Goal: Task Accomplishment & Management: Manage account settings

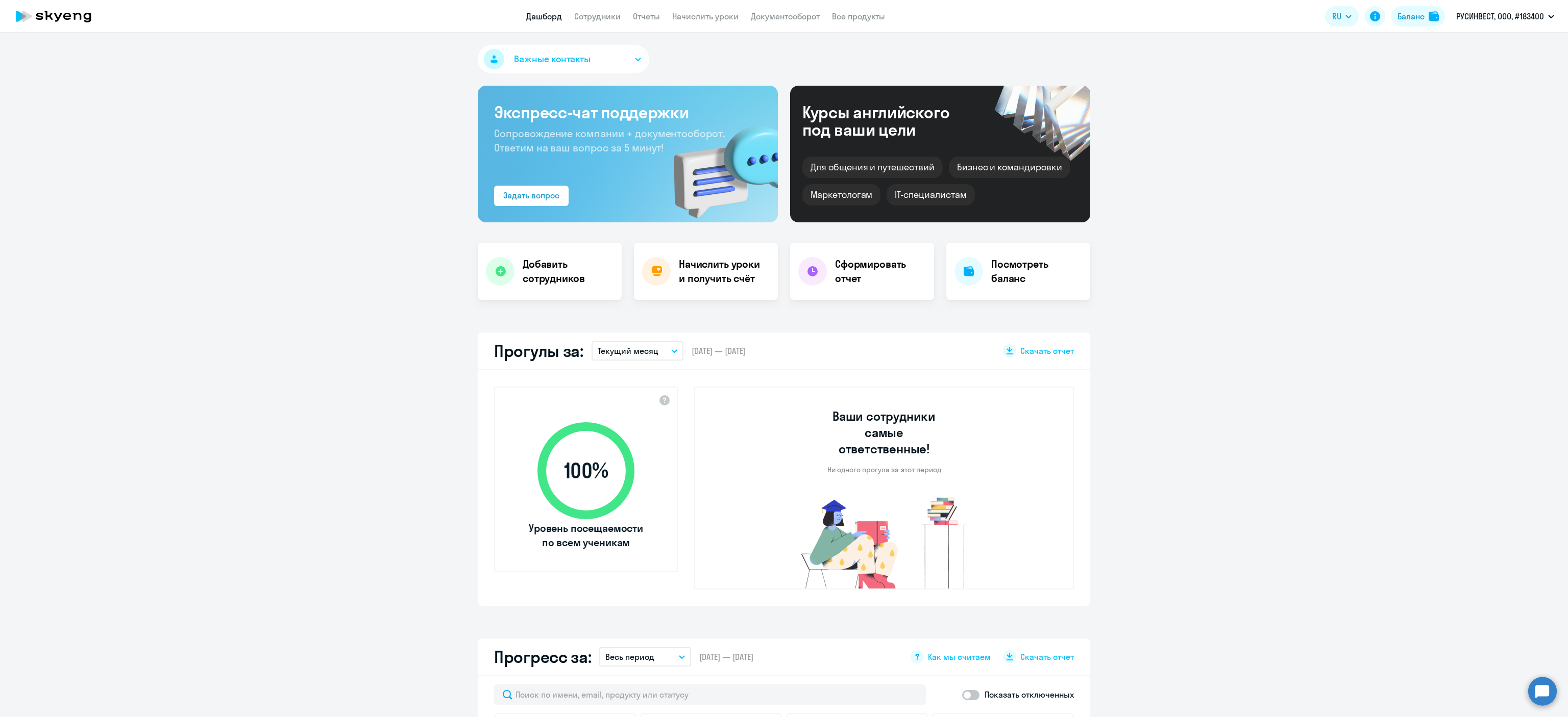
select select "30"
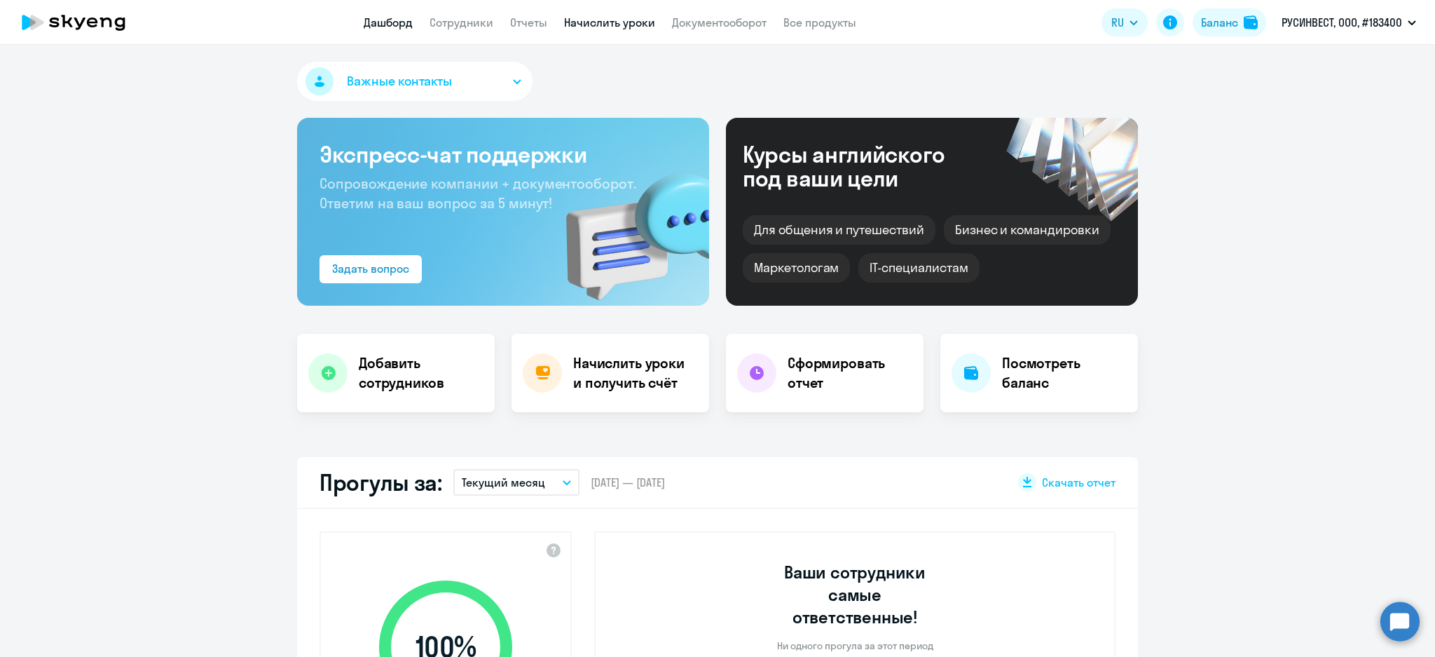
click at [626, 24] on link "Начислить уроки" at bounding box center [609, 22] width 91 height 14
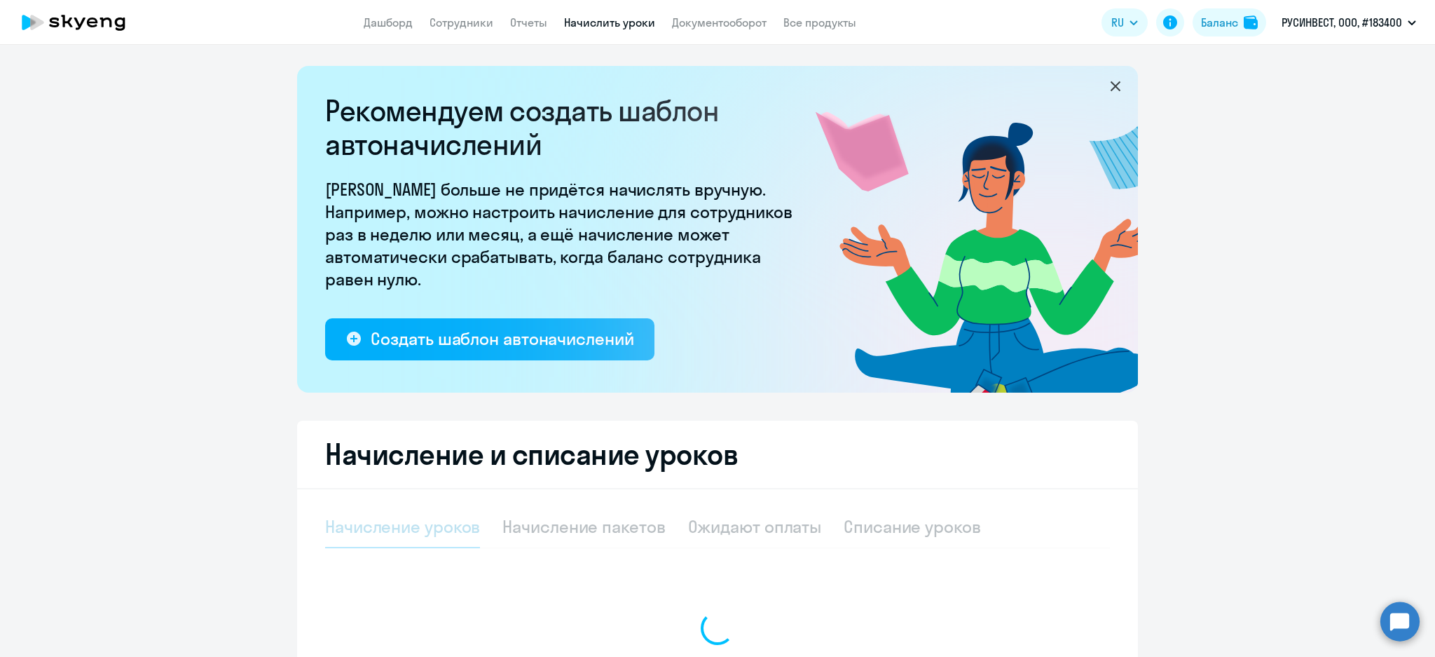
select select "10"
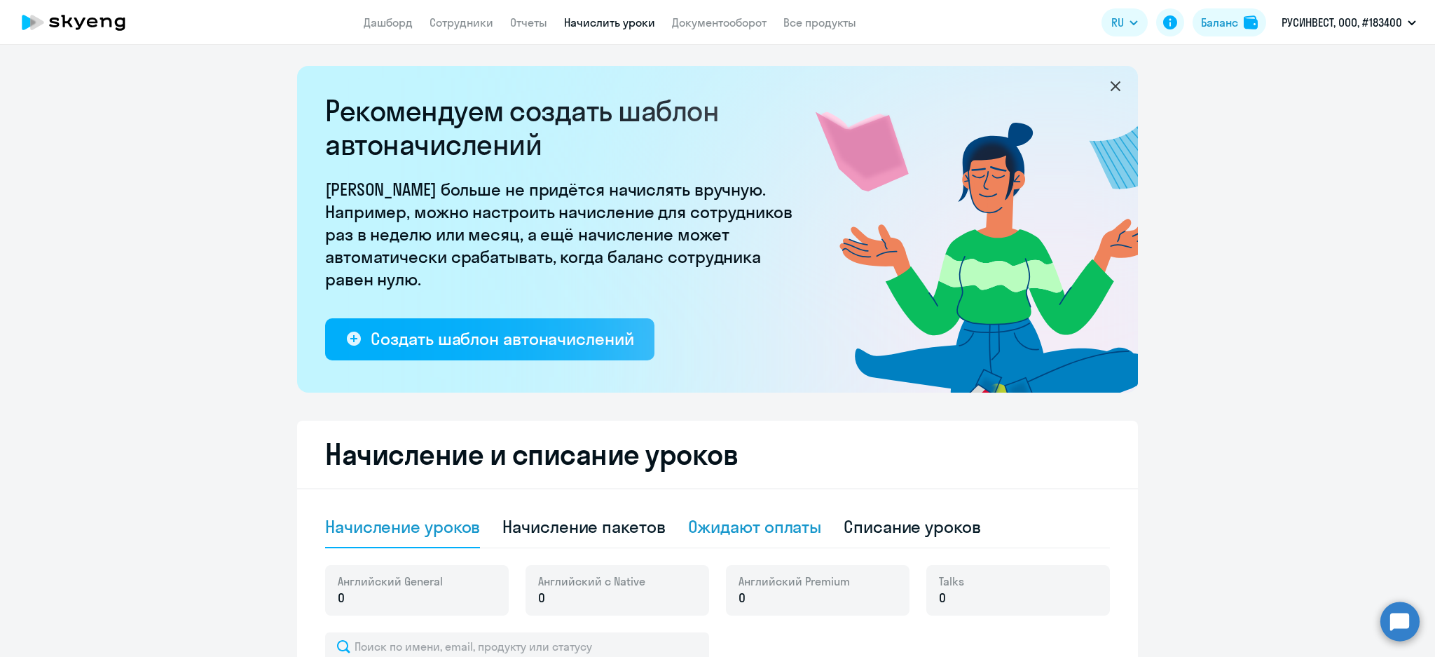
click at [743, 524] on div "Ожидают оплаты" at bounding box center [755, 526] width 134 height 22
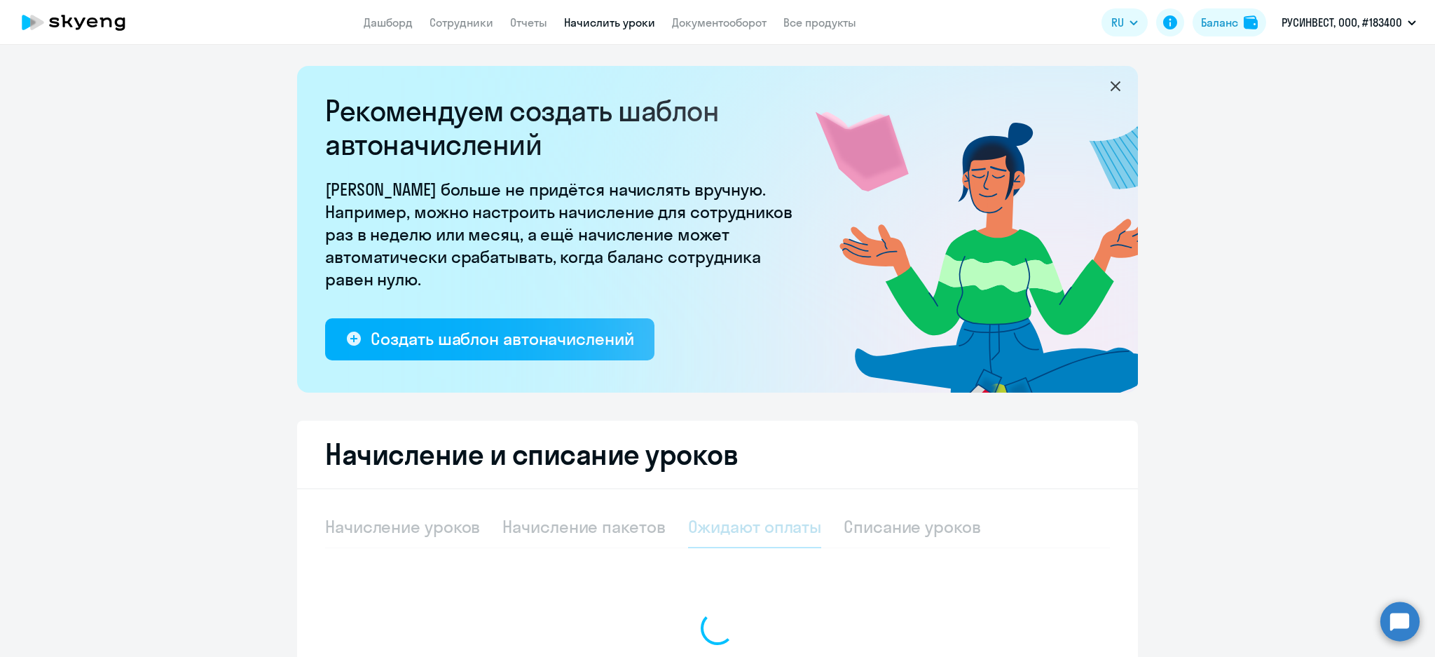
scroll to position [171, 0]
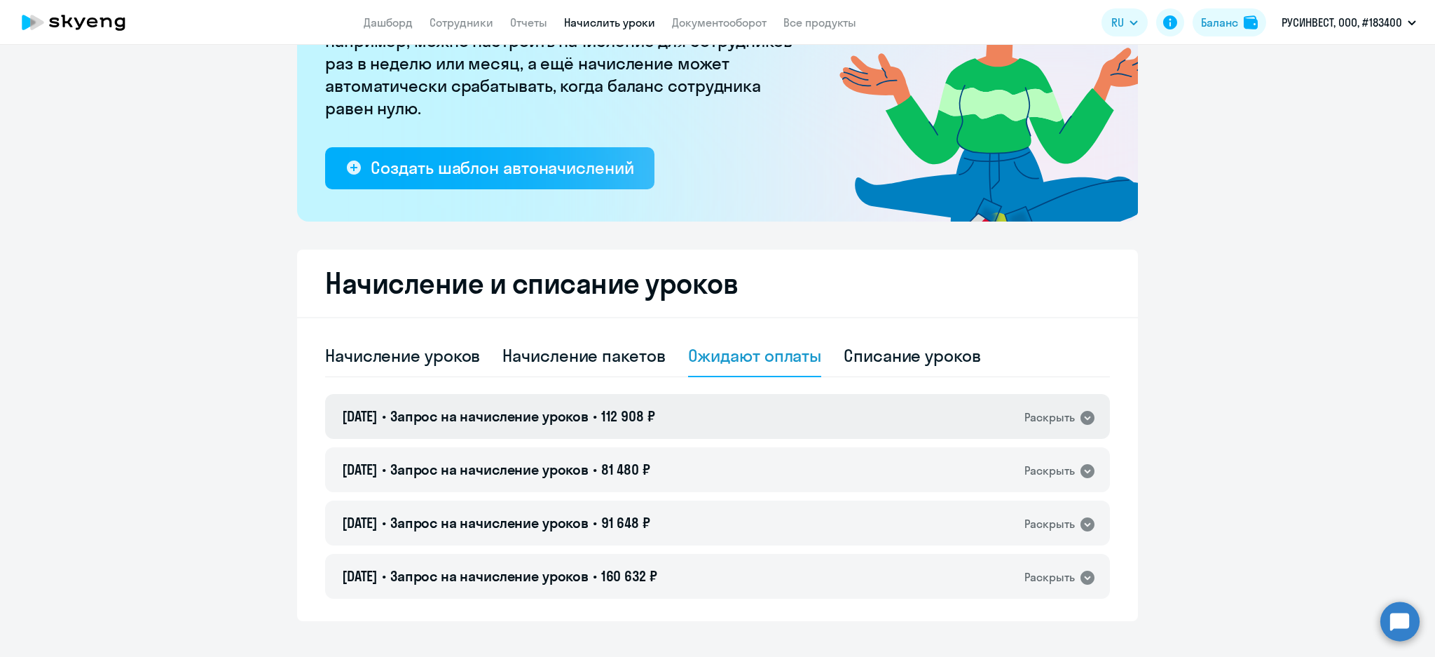
click at [618, 425] on div "[DATE] • Запрос на начисление уроков • 112 908 ₽ Раскрыть" at bounding box center [717, 416] width 785 height 45
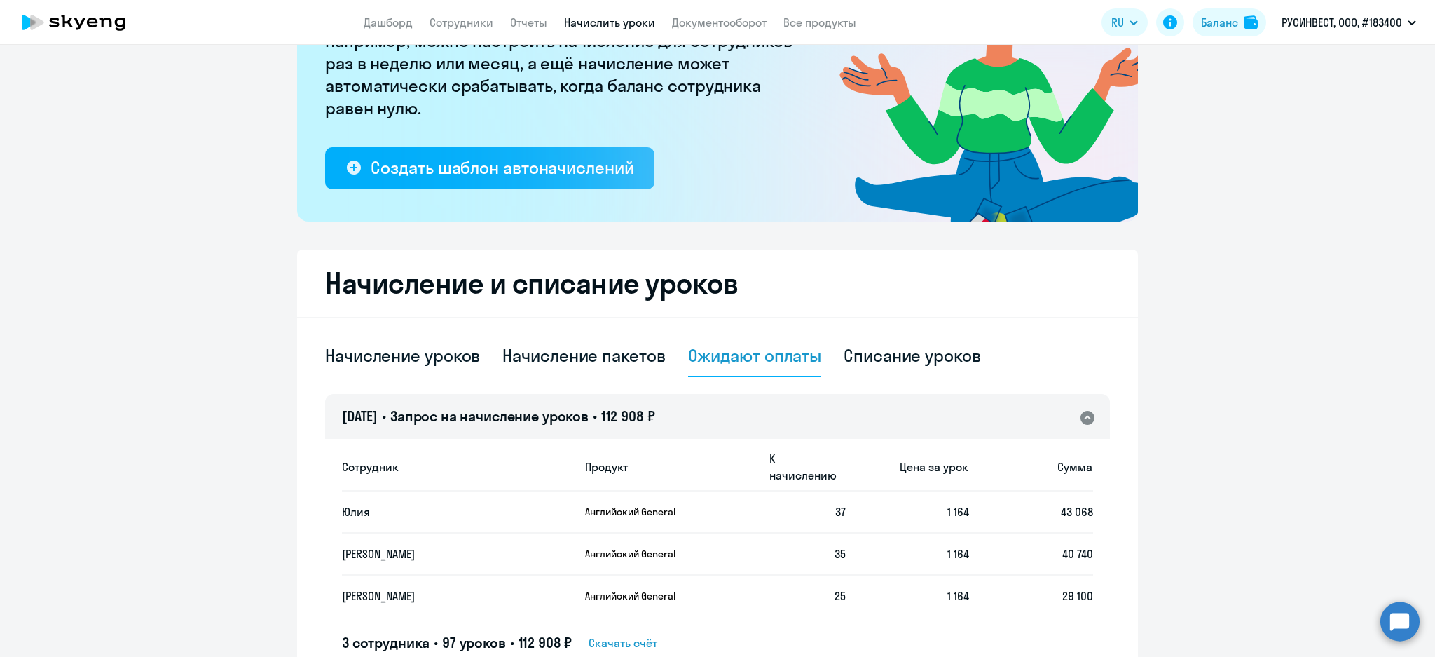
scroll to position [0, 0]
